Goal: Task Accomplishment & Management: Complete application form

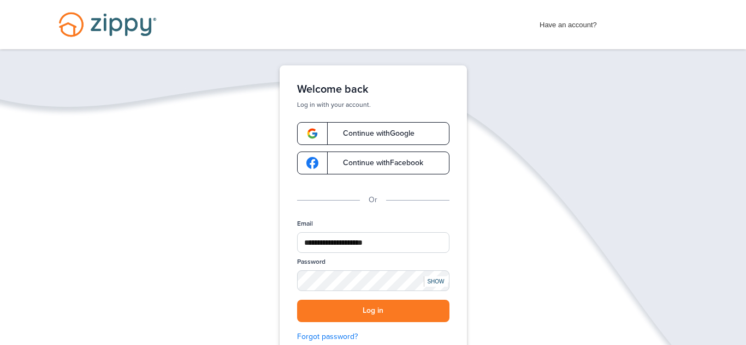
click at [436, 283] on div "SHOW" at bounding box center [436, 282] width 24 height 10
click at [404, 309] on button "Log in" at bounding box center [373, 311] width 152 height 22
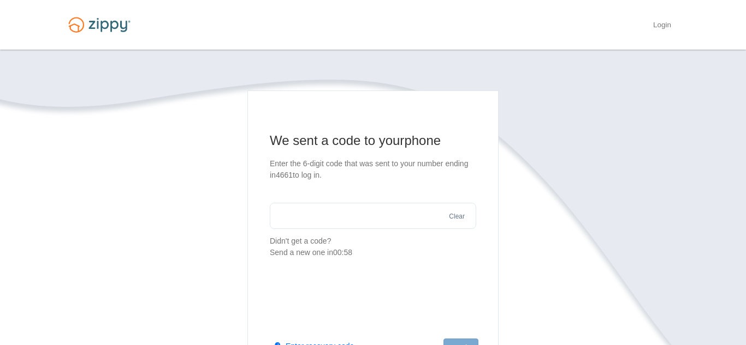
click at [407, 219] on input "text" at bounding box center [373, 216] width 206 height 26
type input "******"
click at [463, 342] on button "Log in" at bounding box center [460, 348] width 35 height 19
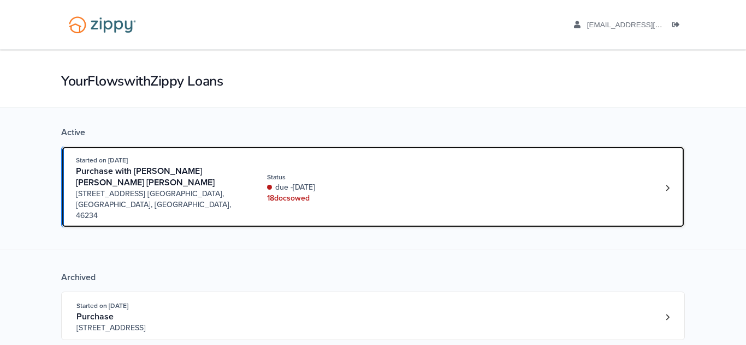
click at [557, 190] on div "Started on [DATE] Purchase with [PERSON_NAME] [PERSON_NAME] [PERSON_NAME] [STRE…" at bounding box center [367, 188] width 583 height 67
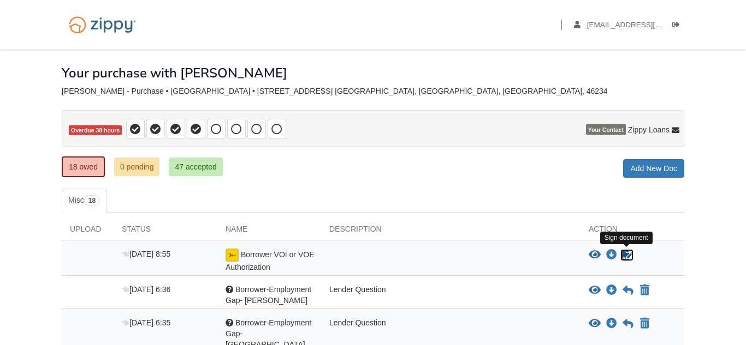
click at [624, 257] on icon "Sign Form" at bounding box center [627, 255] width 12 height 11
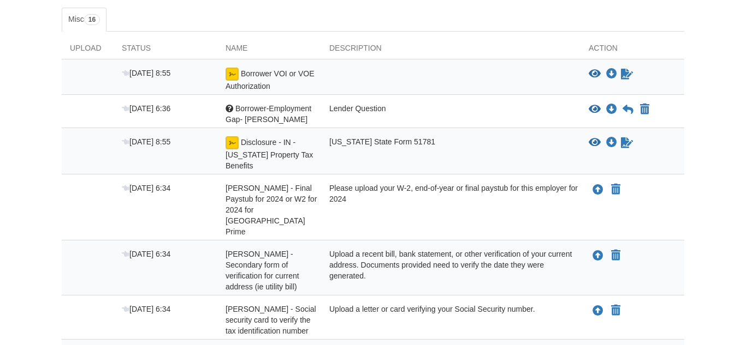
scroll to position [183, 0]
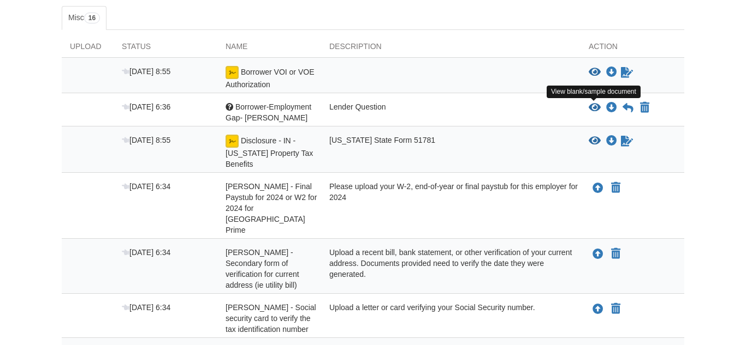
click at [594, 110] on icon "View Borrower-Employment Gap- Kevin" at bounding box center [594, 108] width 12 height 11
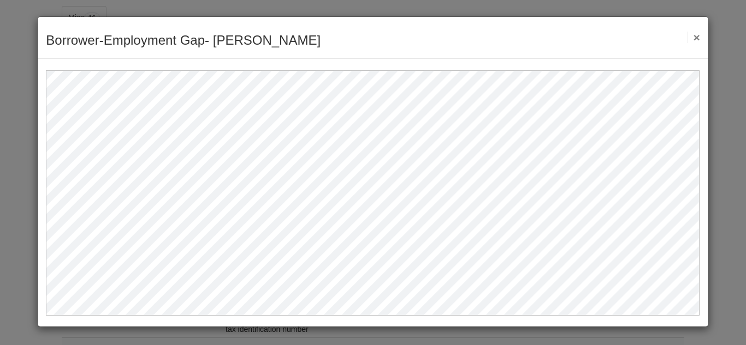
click at [700, 39] on div "Borrower-Employment Gap- Kevin Save Cancel Previous Document Next Document ×" at bounding box center [373, 38] width 670 height 42
click at [695, 39] on button "×" at bounding box center [693, 37] width 13 height 11
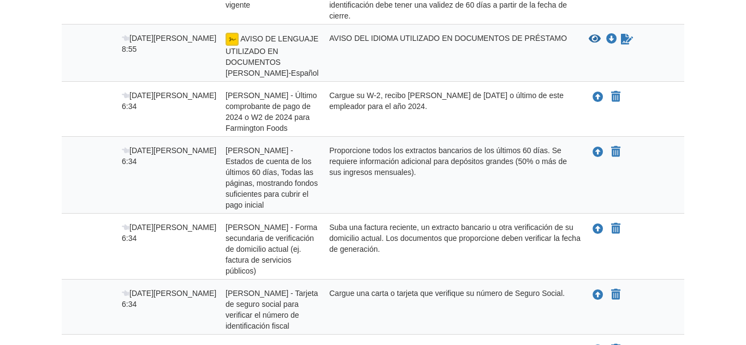
scroll to position [665, 0]
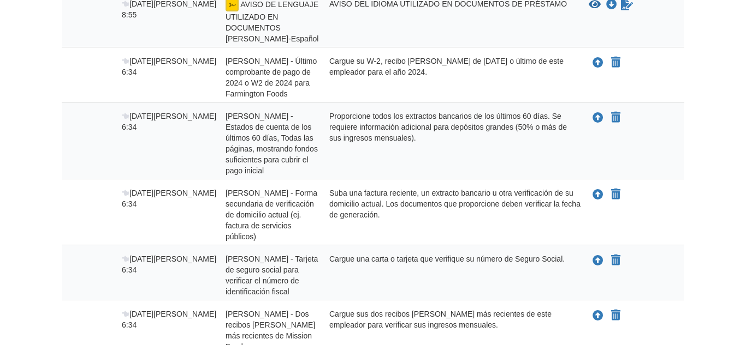
click at [599, 201] on icon "Subir Paola Andrea Diaz Baquero - Forma secundaria de verificación de domicilio…" at bounding box center [597, 195] width 11 height 11
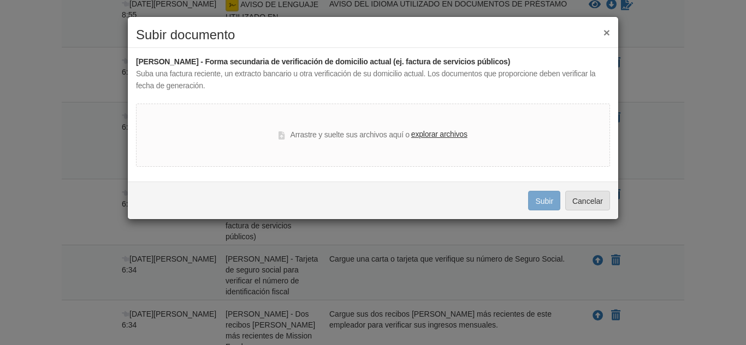
click at [445, 136] on font "explorar archivos" at bounding box center [439, 134] width 56 height 9
click at [0, 0] on input "explorar archivos" at bounding box center [0, 0] width 0 height 0
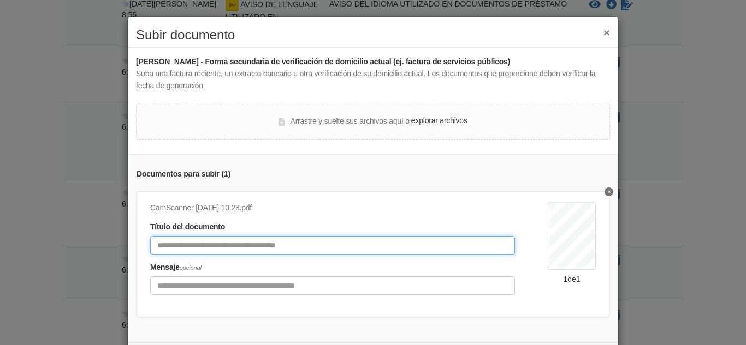
click at [333, 245] on input "Título del documento" at bounding box center [332, 245] width 365 height 19
type input "**********"
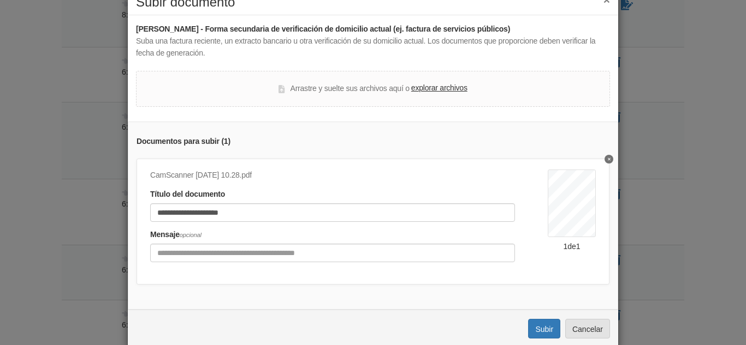
scroll to position [52, 0]
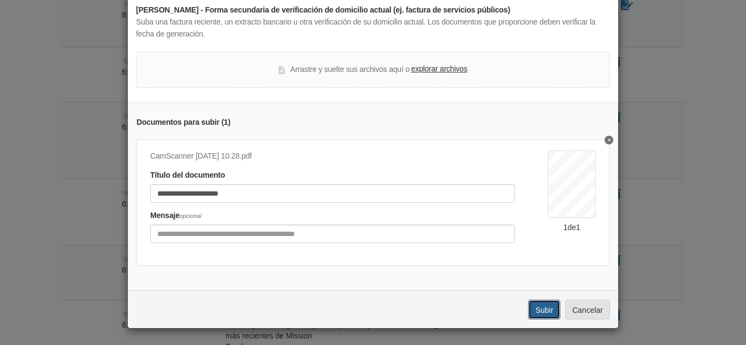
click at [540, 310] on font "Subir" at bounding box center [544, 310] width 18 height 9
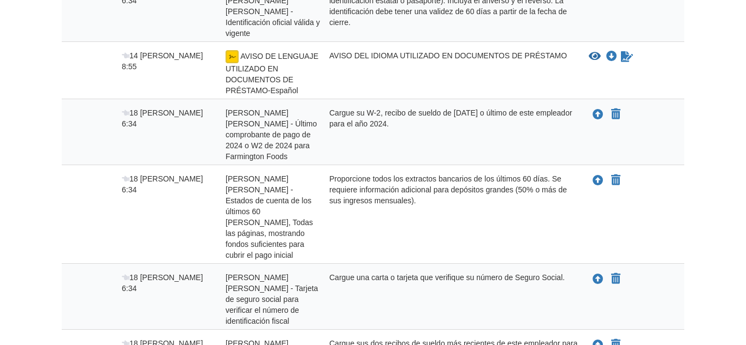
scroll to position [666, 0]
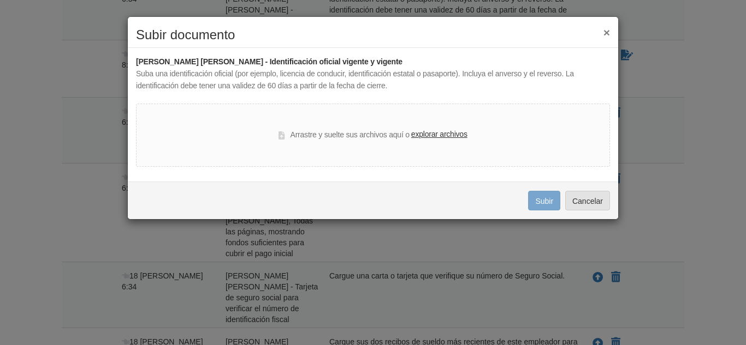
click at [435, 134] on font "explorar archivos" at bounding box center [439, 134] width 56 height 9
click at [0, 0] on input "explorar archivos" at bounding box center [0, 0] width 0 height 0
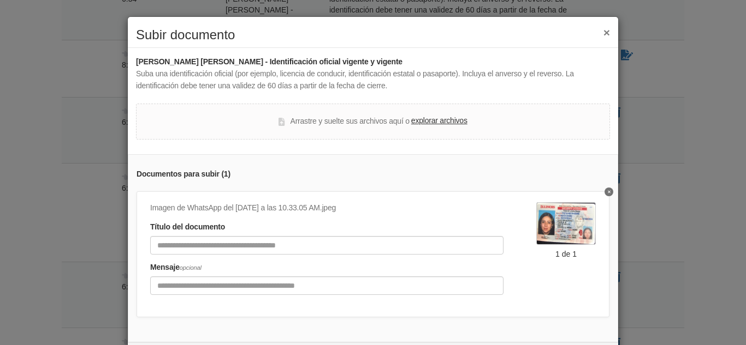
click at [619, 259] on div "× Subir documento Paola Andrea Díaz Baquero - Identificación oficial vigente y …" at bounding box center [373, 172] width 746 height 345
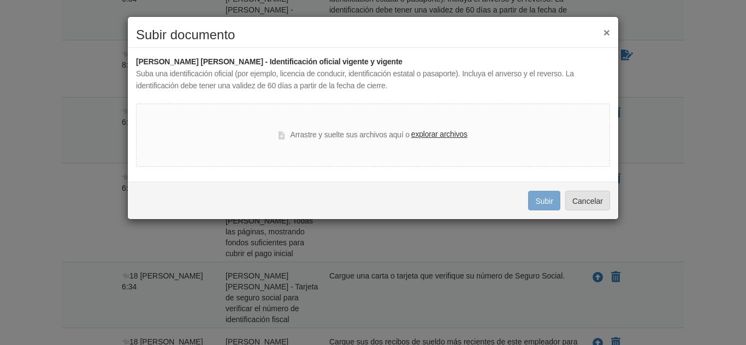
click at [443, 134] on font "explorar archivos" at bounding box center [439, 134] width 56 height 9
click at [0, 0] on input "explorar archivos" at bounding box center [0, 0] width 0 height 0
click at [424, 134] on font "explorar archivos" at bounding box center [439, 134] width 56 height 9
click at [0, 0] on input "explorar archivos" at bounding box center [0, 0] width 0 height 0
click at [606, 34] on font "×" at bounding box center [606, 32] width 7 height 13
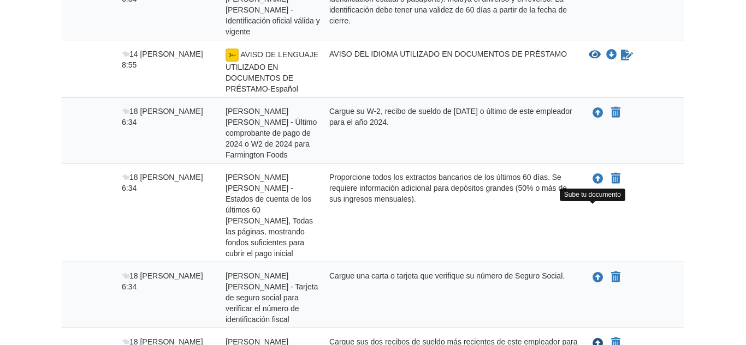
click at [593, 339] on icon "Subir Paola Andrea Diaz Baquero - Dos recibos de sueldo más recientes de Missio…" at bounding box center [597, 344] width 11 height 11
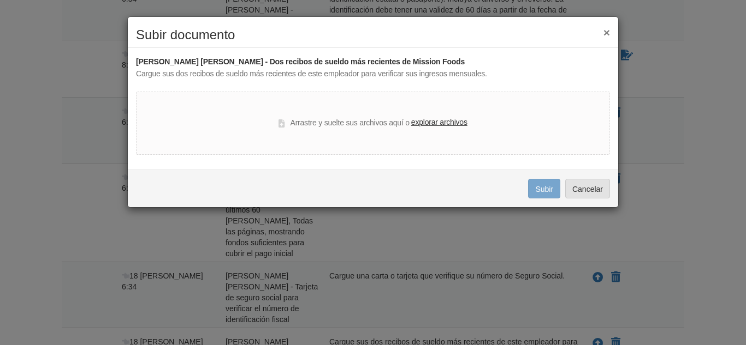
click at [450, 122] on font "explorar archivos" at bounding box center [439, 122] width 56 height 9
click at [0, 0] on input "explorar archivos" at bounding box center [0, 0] width 0 height 0
click at [543, 278] on div "× Subir documento Paola Andrea Díaz Baquero - Dos recibos de sueldo más recient…" at bounding box center [373, 172] width 746 height 345
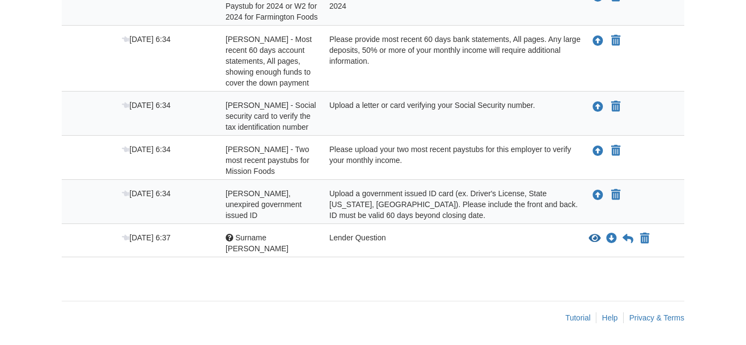
scroll to position [668, 0]
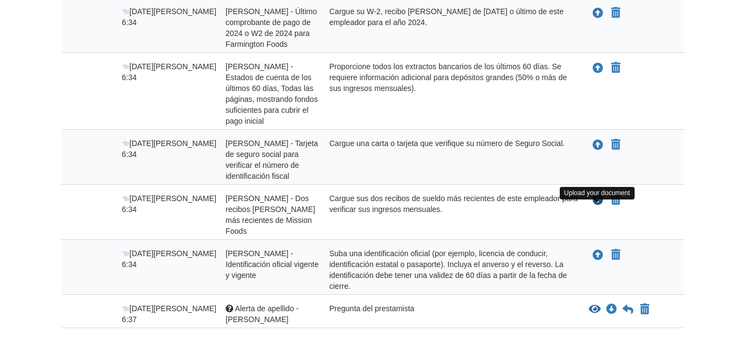
click at [601, 206] on icon "Subir Paola Andrea Diaz Baquero - Dos recibos de sueldo más recientes de Missio…" at bounding box center [597, 200] width 11 height 11
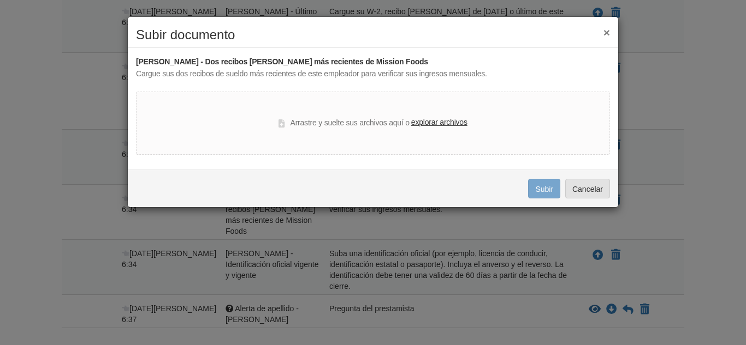
click at [451, 123] on font "explorar archivos" at bounding box center [439, 122] width 56 height 9
click at [0, 0] on input "explorar archivos" at bounding box center [0, 0] width 0 height 0
click at [605, 32] on font "×" at bounding box center [606, 32] width 7 height 13
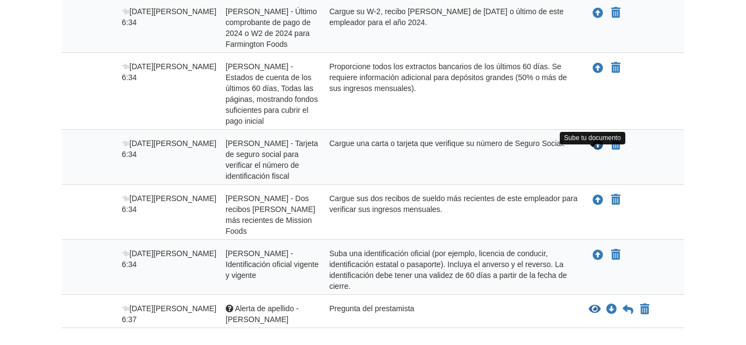
click at [598, 151] on icon "Subir Paola Andrea Diaz Baquero - Tarjeta de seguro social para verificar el nú…" at bounding box center [597, 145] width 11 height 11
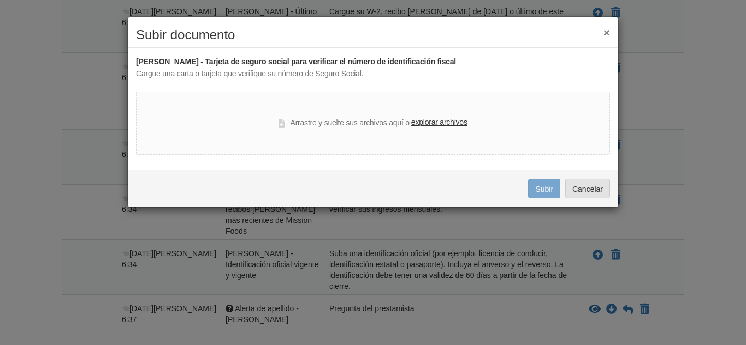
click at [448, 123] on font "explorar archivos" at bounding box center [439, 122] width 56 height 9
click at [0, 0] on input "explorar archivos" at bounding box center [0, 0] width 0 height 0
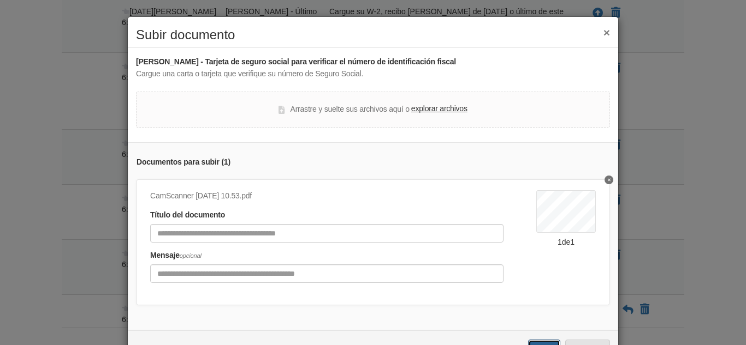
click at [541, 341] on button "Subir" at bounding box center [544, 350] width 32 height 20
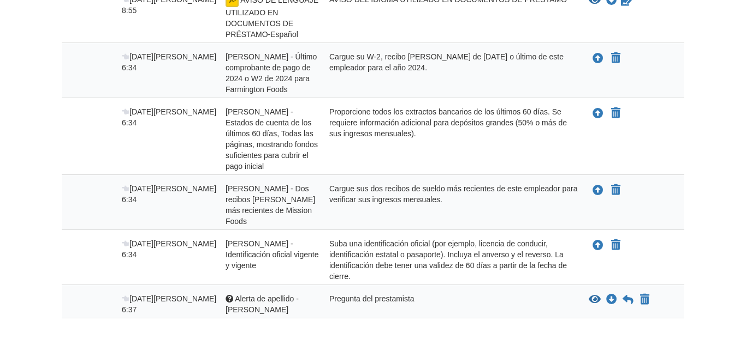
scroll to position [624, 0]
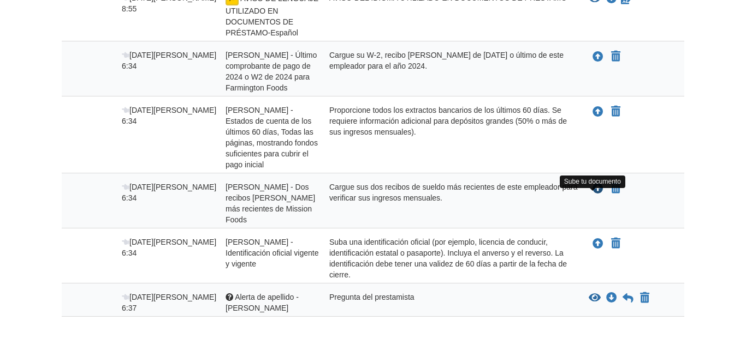
click at [598, 195] on icon "Subir Paola Andrea Diaz Baquero - Dos recibos de sueldo más recientes de Missio…" at bounding box center [597, 189] width 11 height 11
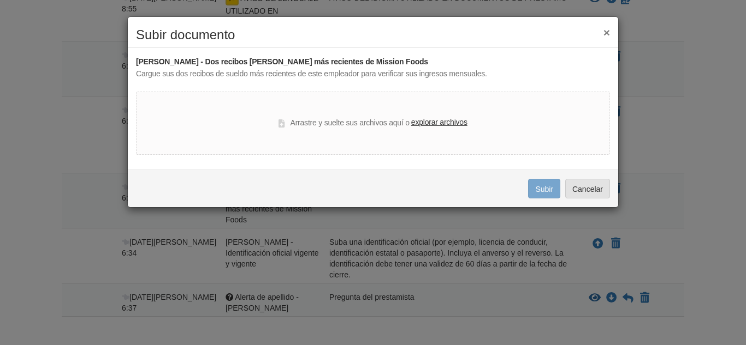
click at [452, 123] on font "explorar archivos" at bounding box center [439, 122] width 56 height 9
click at [0, 0] on input "explorar archivos" at bounding box center [0, 0] width 0 height 0
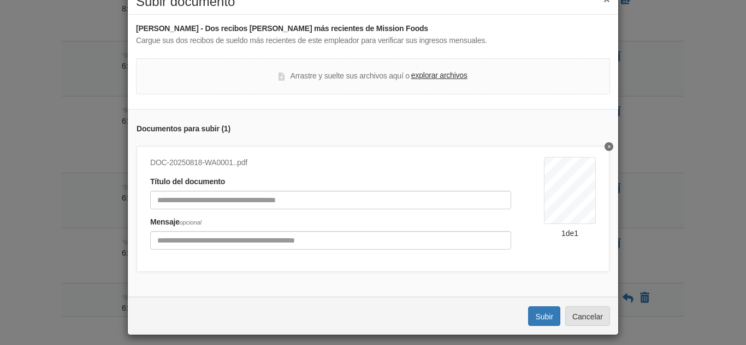
scroll to position [40, 0]
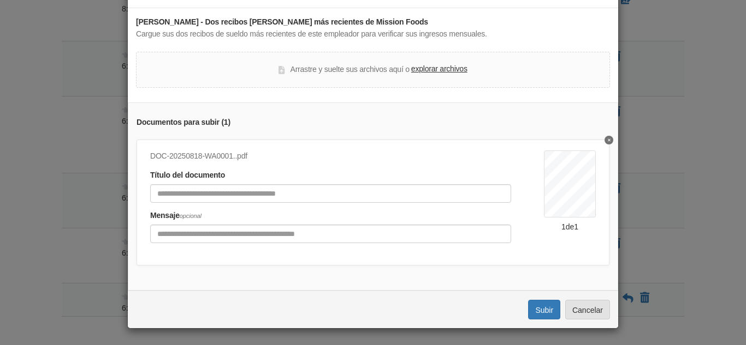
click at [427, 68] on font "explorar archivos" at bounding box center [439, 68] width 56 height 9
click at [0, 0] on input "explorar archivos" at bounding box center [0, 0] width 0 height 0
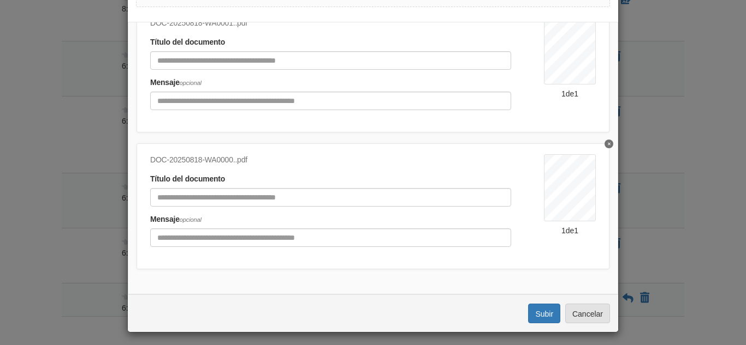
scroll to position [121, 0]
click at [537, 309] on font "Subir" at bounding box center [544, 313] width 18 height 9
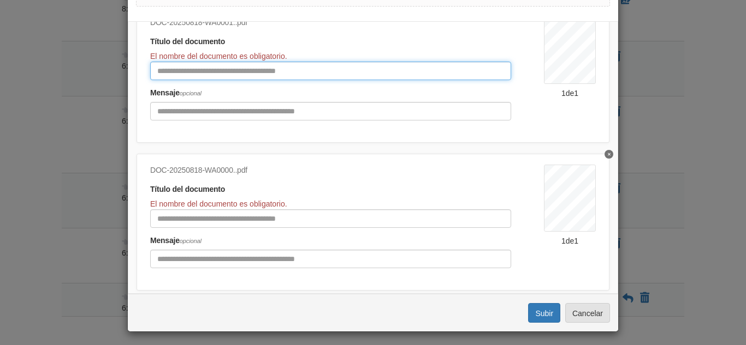
click at [245, 69] on input "Título del documento" at bounding box center [330, 71] width 361 height 19
type input "**********"
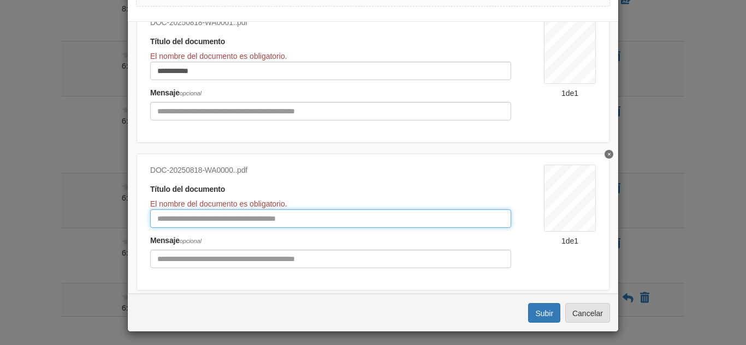
click at [217, 219] on input "Título del documento" at bounding box center [330, 219] width 361 height 19
type input "**********"
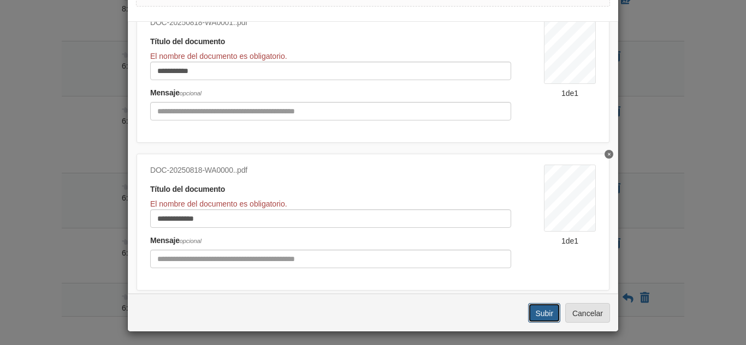
click at [540, 312] on font "Subir" at bounding box center [544, 313] width 18 height 9
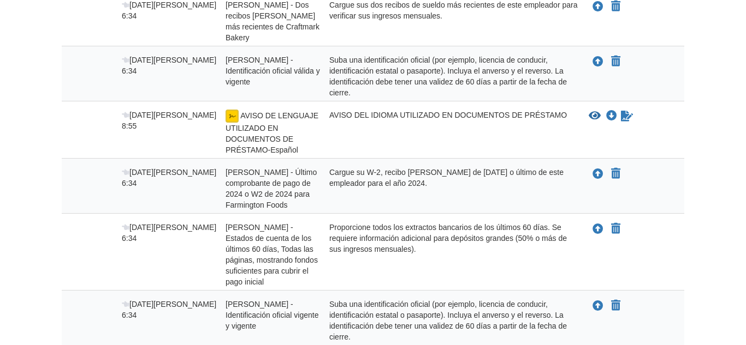
scroll to position [530, 0]
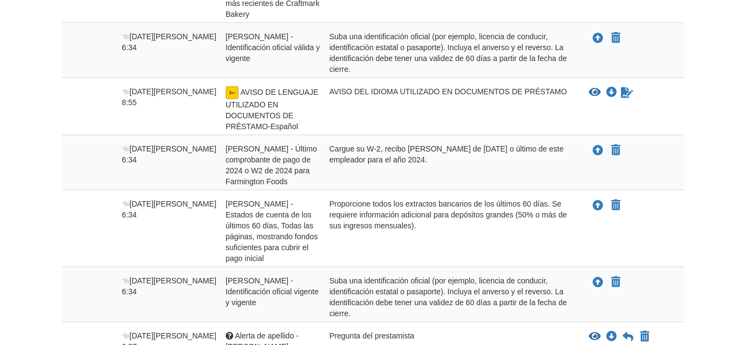
click at [622, 92] on icon "Esperando que su coprestatario firme electrónicamente" at bounding box center [627, 92] width 12 height 11
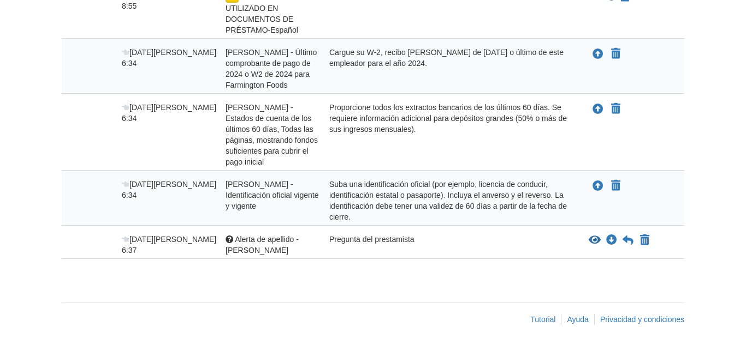
scroll to position [630, 0]
